Goal: Download file/media

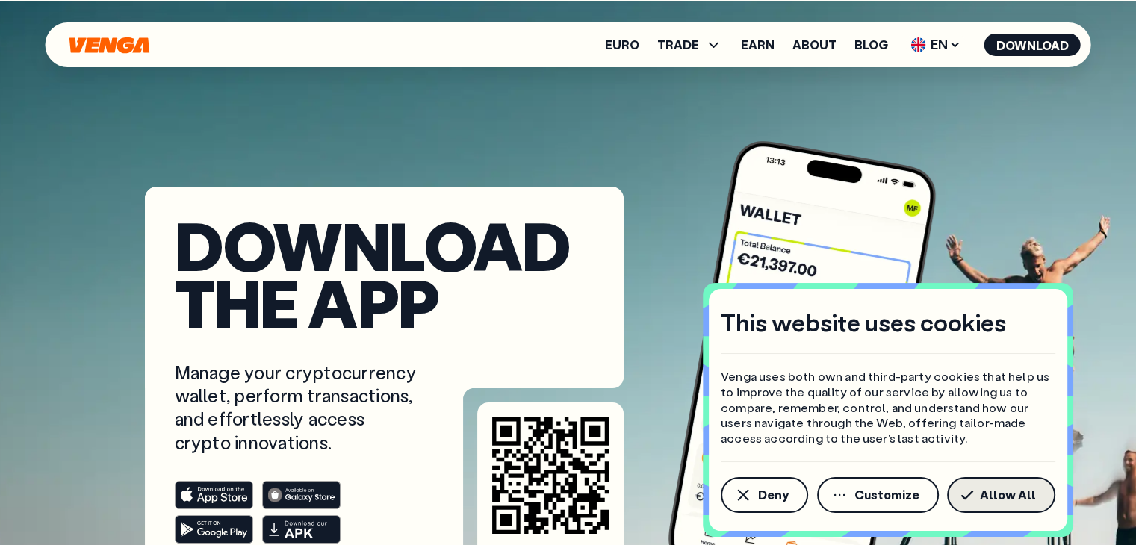
click at [1008, 503] on button "Allow All" at bounding box center [1001, 495] width 108 height 36
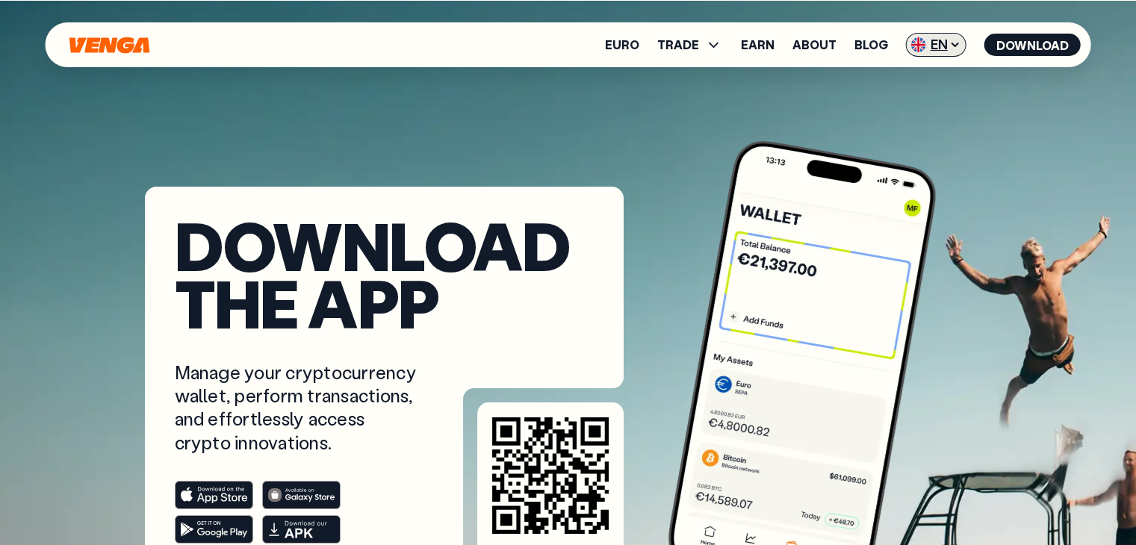
click at [951, 49] on icon at bounding box center [955, 45] width 12 height 12
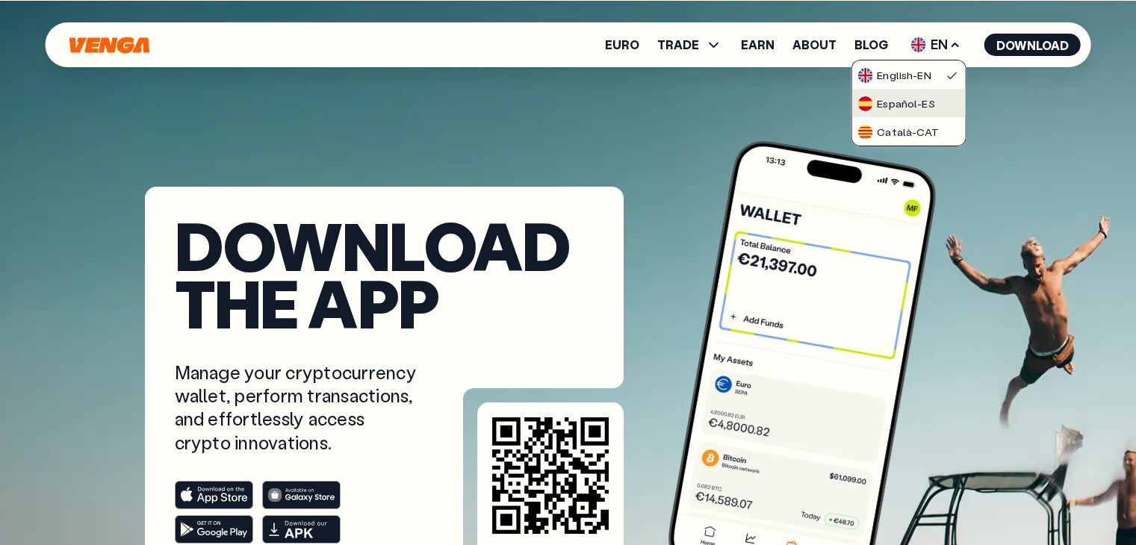
click at [908, 102] on div "Español - ES" at bounding box center [896, 103] width 77 height 15
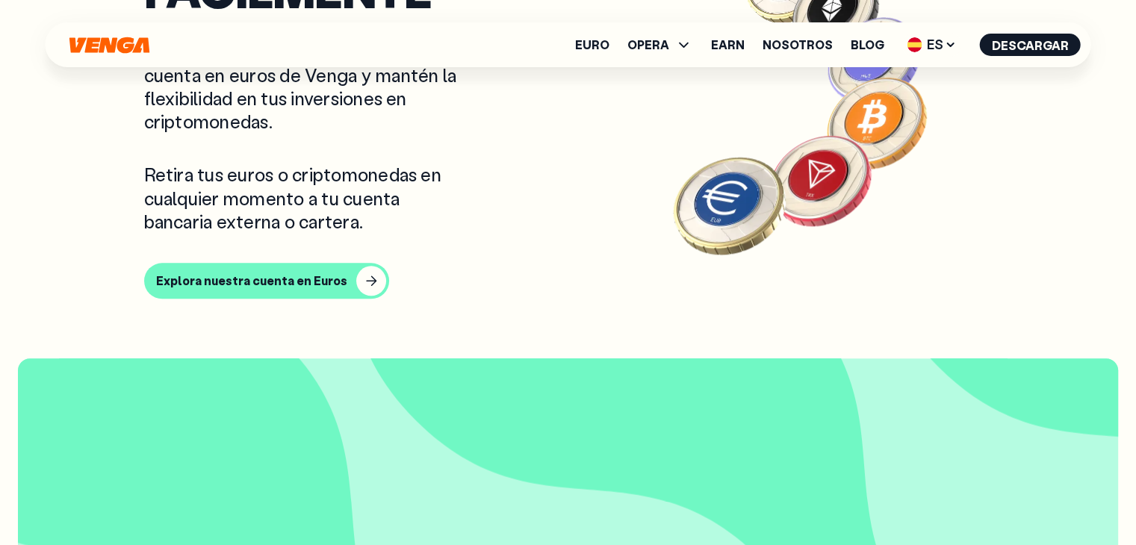
scroll to position [1463, 0]
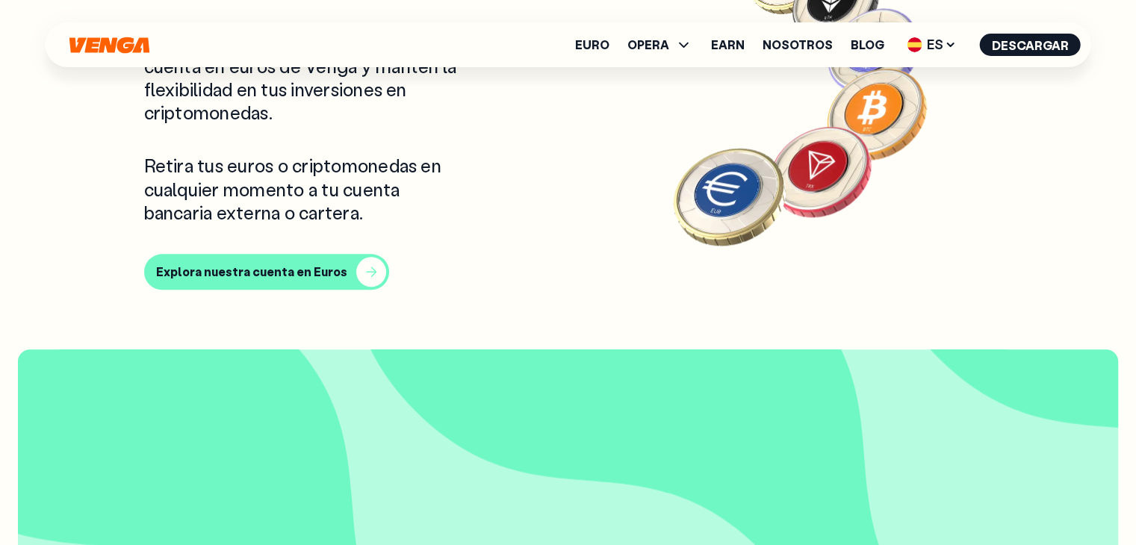
click at [356, 270] on div "button" at bounding box center [371, 272] width 30 height 30
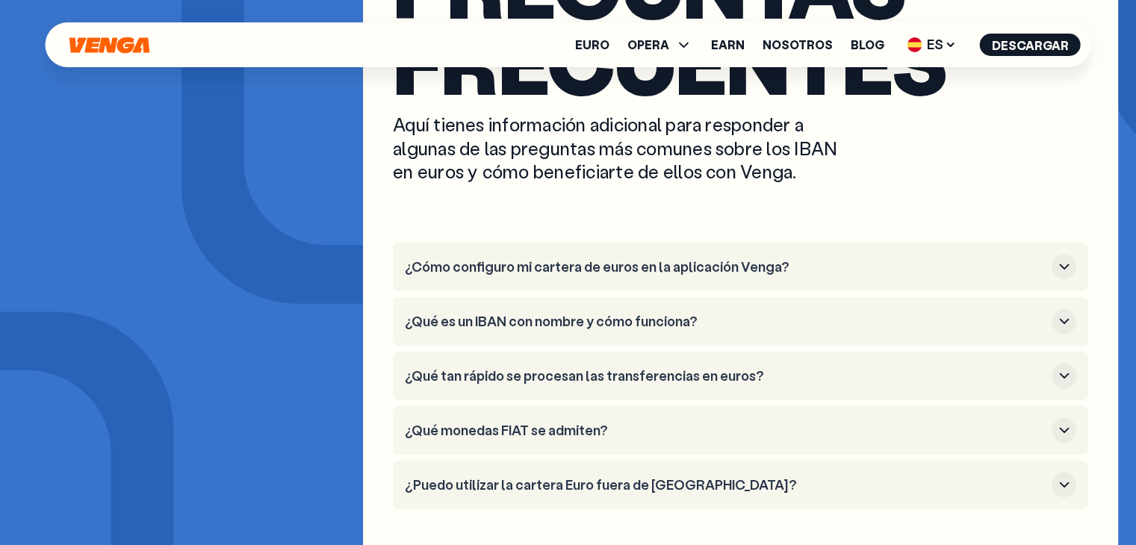
scroll to position [5706, 0]
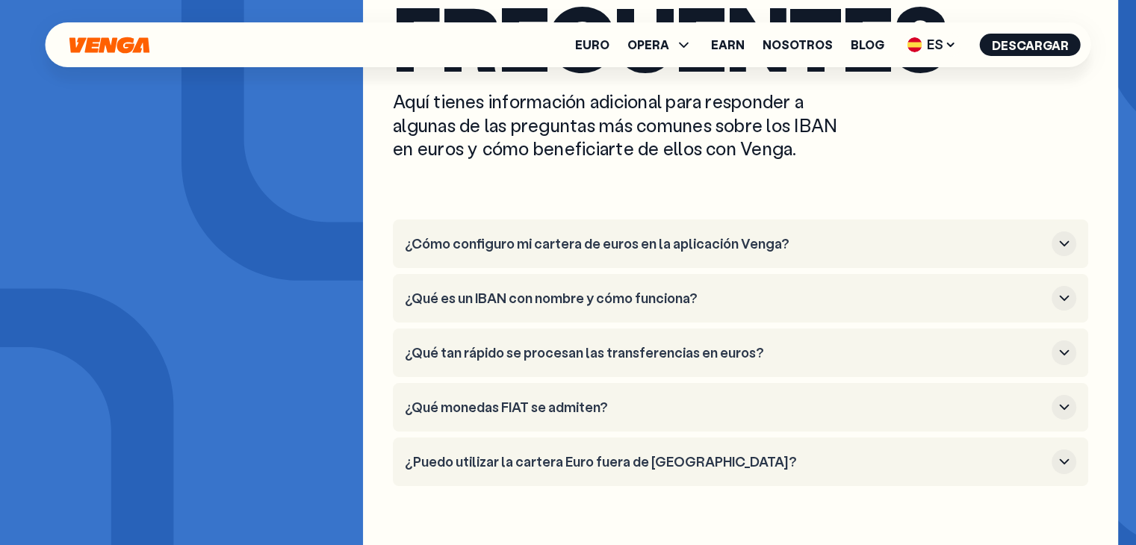
click at [1059, 398] on icon "button" at bounding box center [1065, 407] width 18 height 18
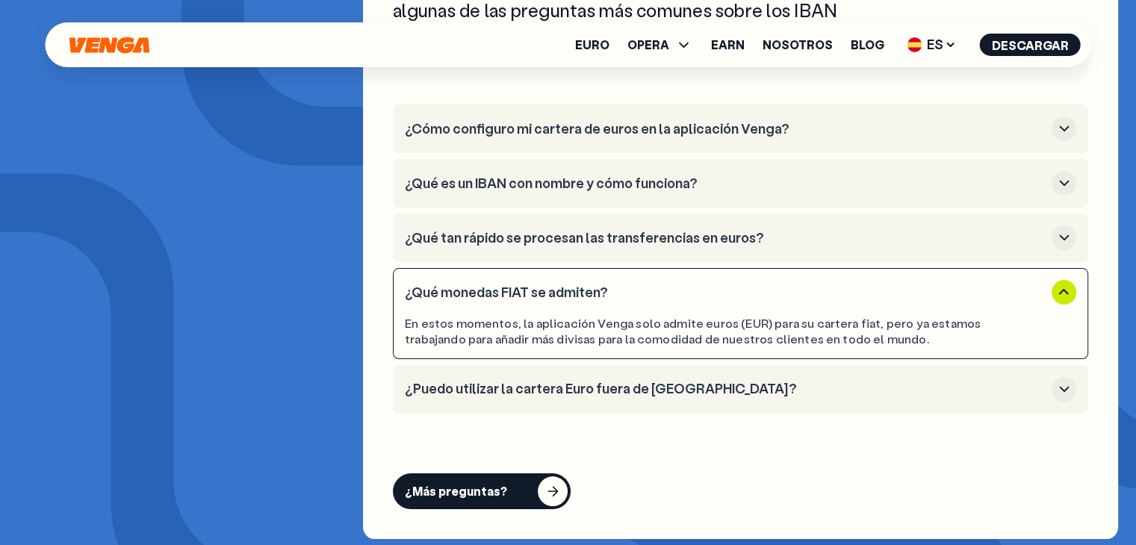
scroll to position [5837, 0]
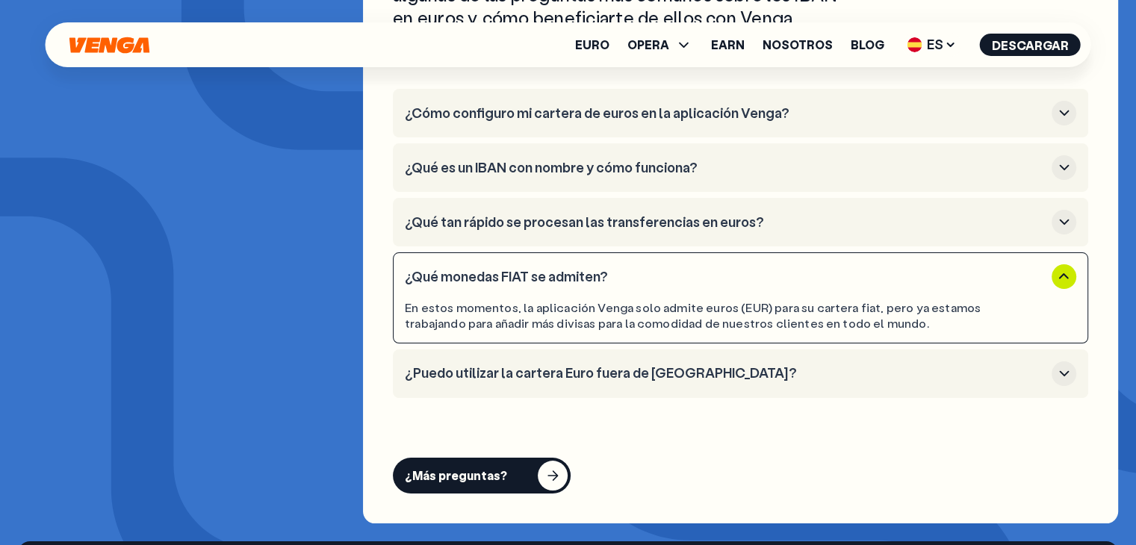
click at [1061, 365] on icon "button" at bounding box center [1065, 374] width 18 height 18
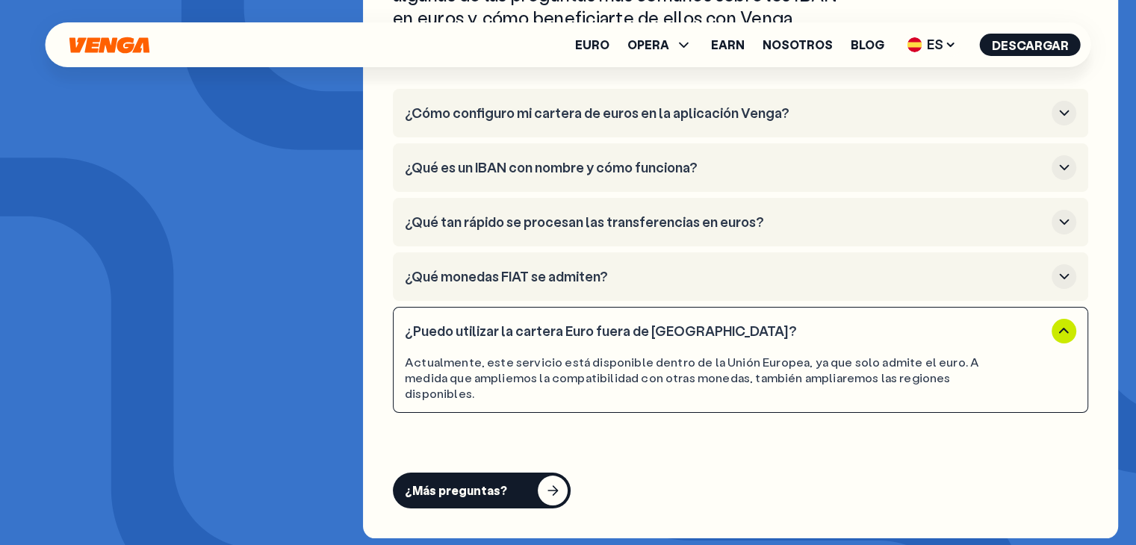
click at [552, 476] on div "button" at bounding box center [553, 491] width 30 height 30
